Goal: Transaction & Acquisition: Obtain resource

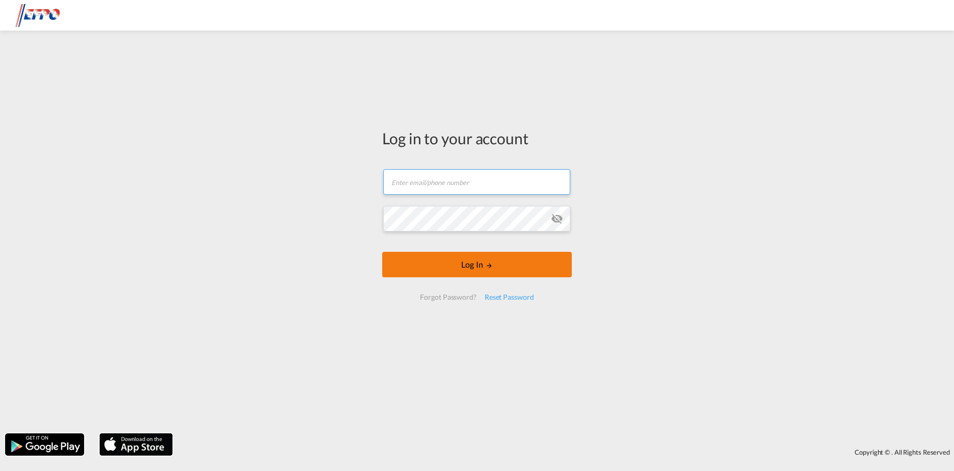
type input "[DOMAIN_NAME][EMAIL_ADDRESS][DOMAIN_NAME]"
click at [476, 261] on button "Log In" at bounding box center [477, 264] width 190 height 25
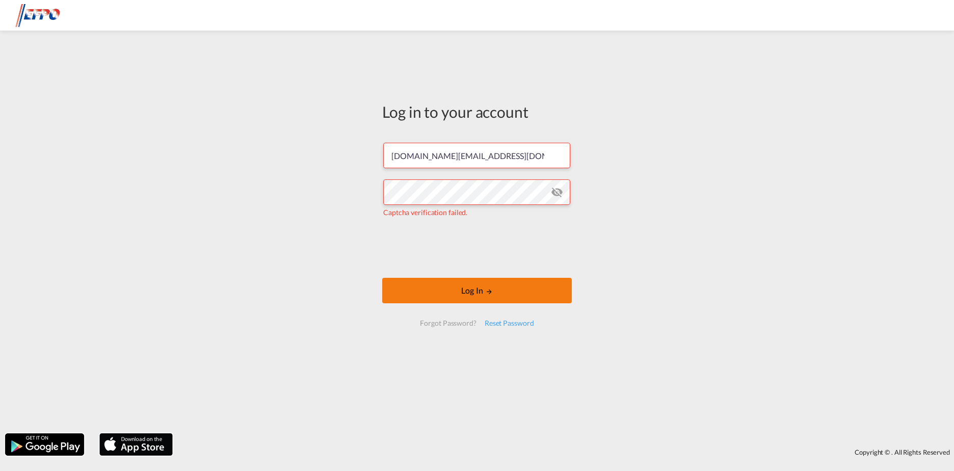
click at [472, 284] on button "Log In" at bounding box center [477, 290] width 190 height 25
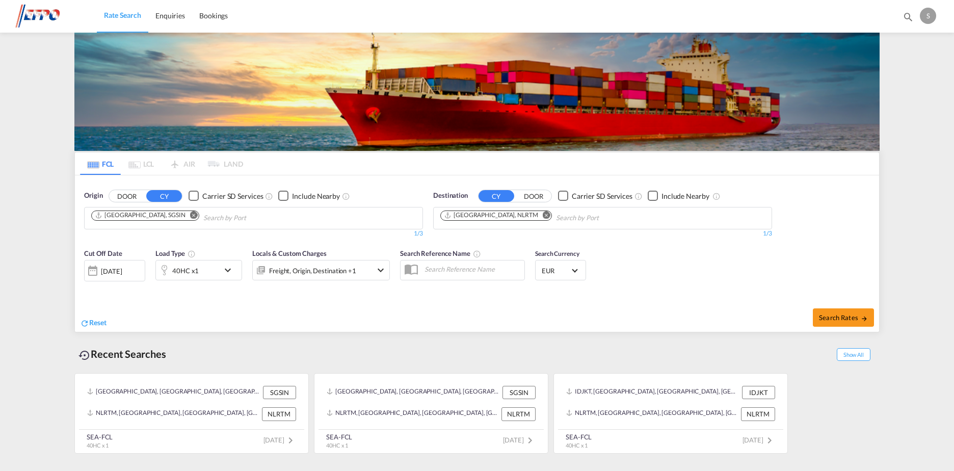
click at [190, 212] on md-icon "Remove" at bounding box center [194, 215] width 8 height 8
click at [142, 218] on body "Rate Search Enquiries Bookings Rate Search Enquiries Bookings" at bounding box center [477, 235] width 954 height 471
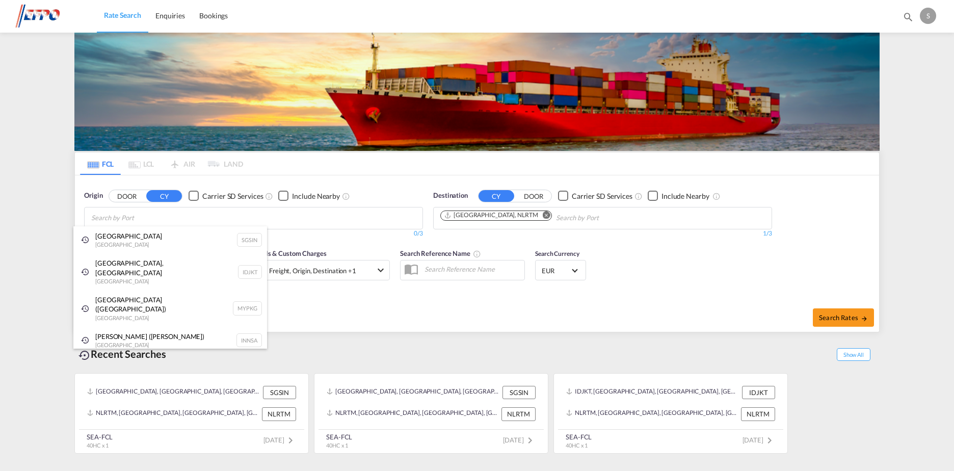
type input "a"
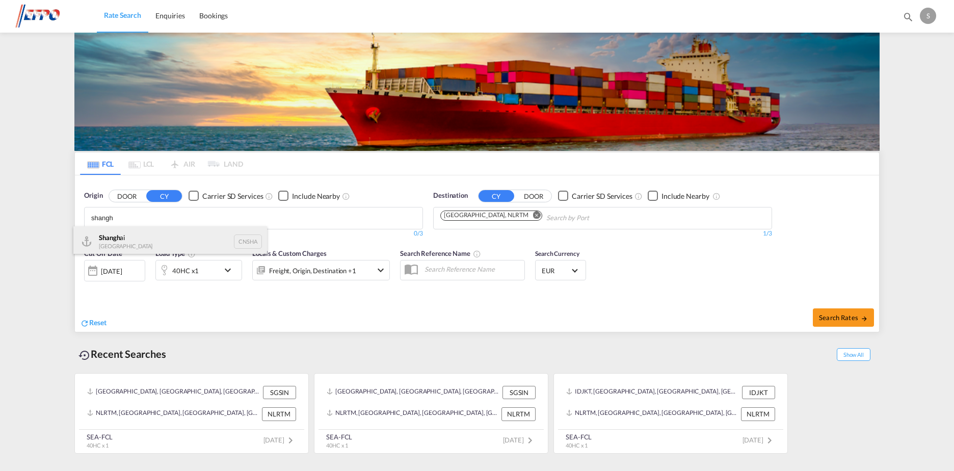
type input "shangh"
click at [122, 239] on div "Shangh ai China CNSHA" at bounding box center [170, 241] width 194 height 31
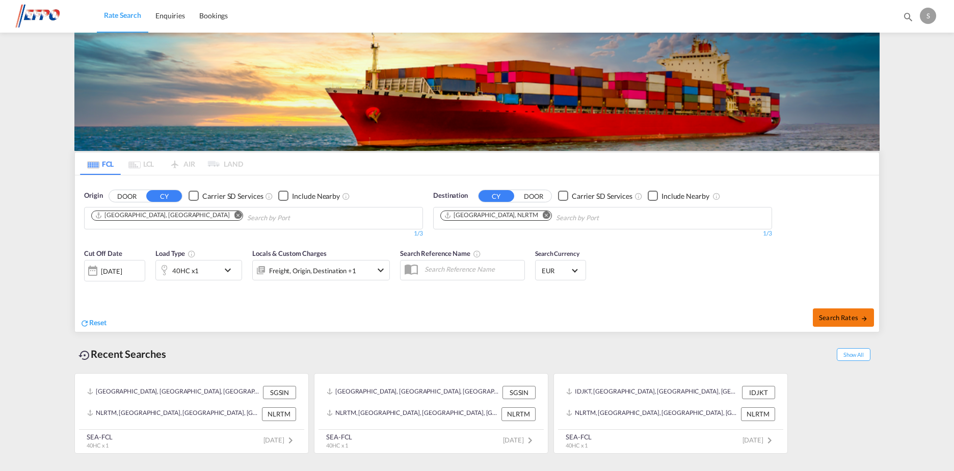
click at [835, 315] on span "Search Rates" at bounding box center [843, 317] width 49 height 8
type input "CNSHA to NLRTM / [DATE]"
